Goal: Transaction & Acquisition: Purchase product/service

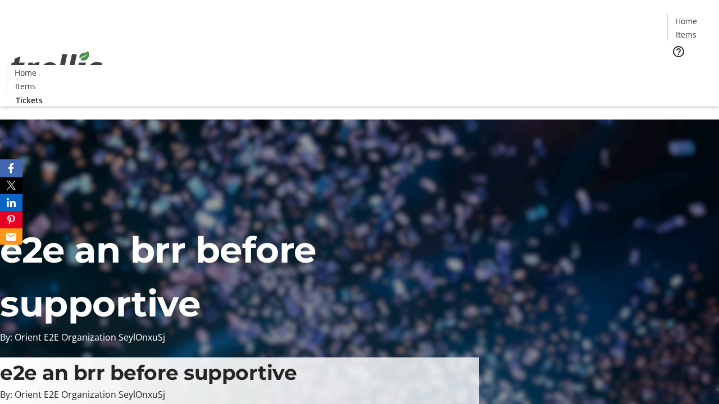
click at [676, 65] on span "Tickets" at bounding box center [689, 71] width 27 height 12
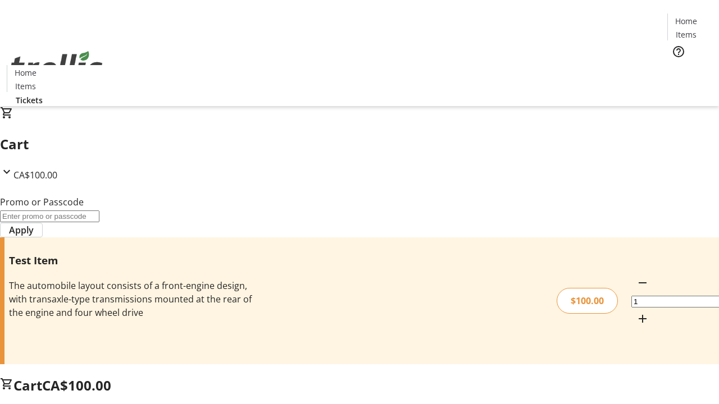
type input "FLAT"
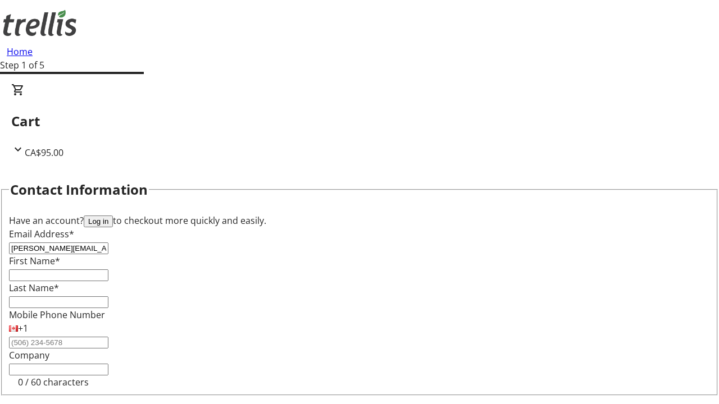
type input "[PERSON_NAME][EMAIL_ADDRESS][DOMAIN_NAME]"
type input "[PERSON_NAME]"
type input "Brown"
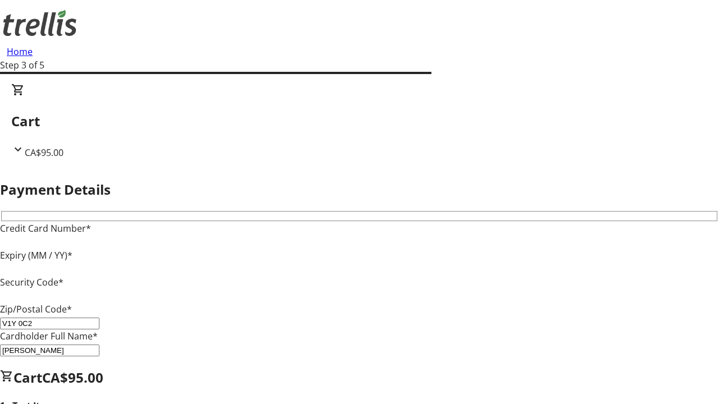
type input "V1Y 0C2"
